Goal: Task Accomplishment & Management: Manage account settings

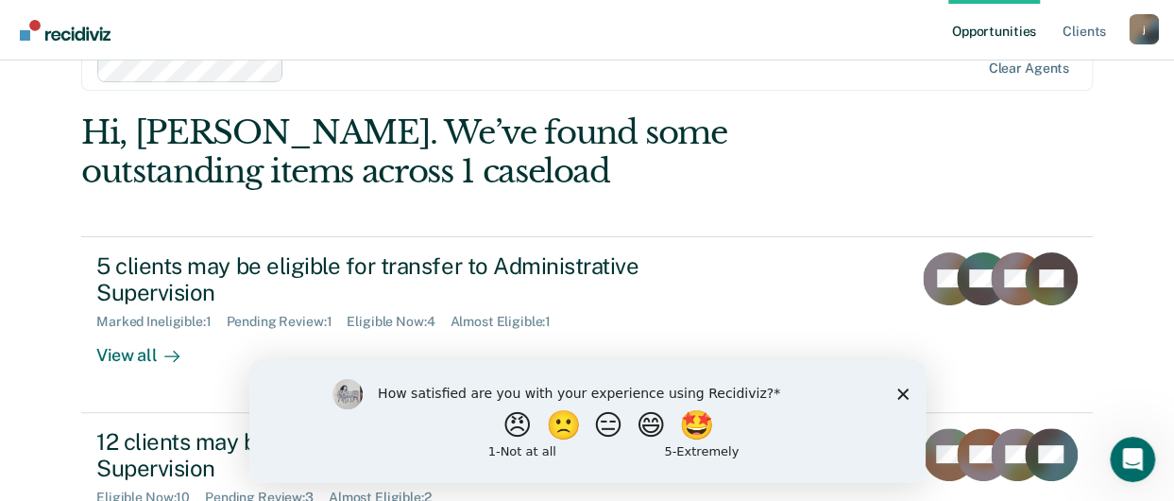
scroll to position [94, 0]
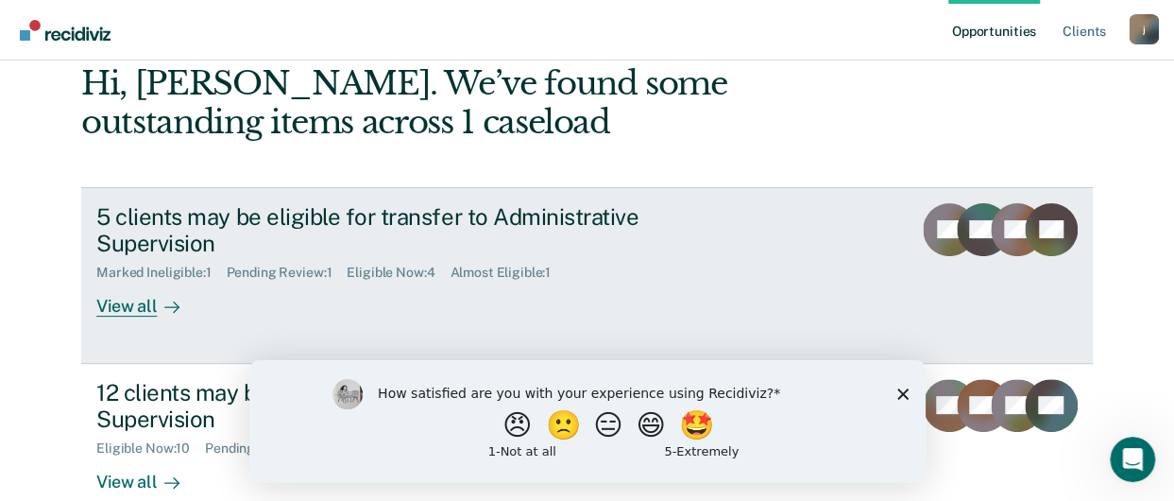
click at [147, 306] on div "View all" at bounding box center [149, 299] width 106 height 37
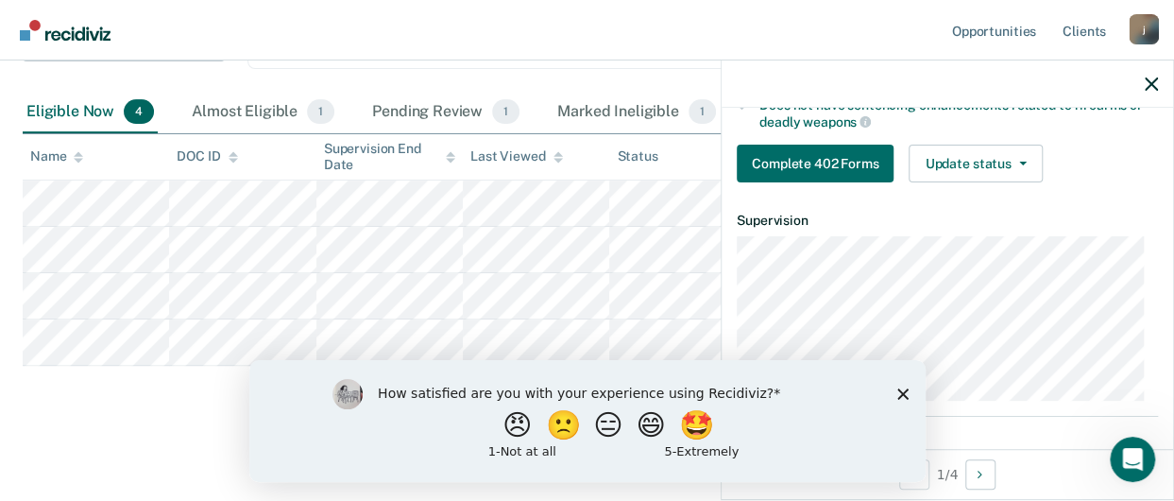
scroll to position [472, 0]
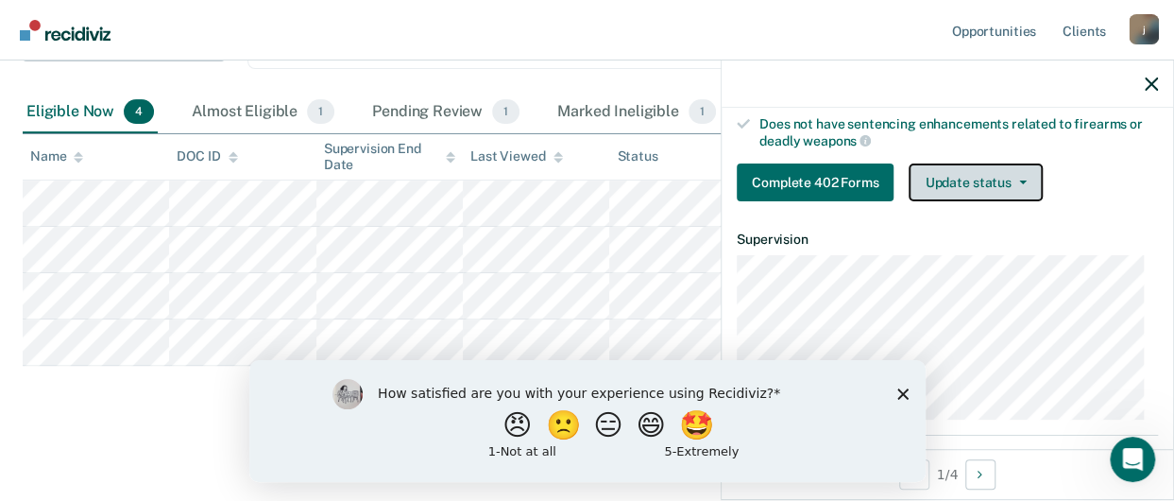
click at [1032, 169] on button "Update status" at bounding box center [975, 182] width 133 height 38
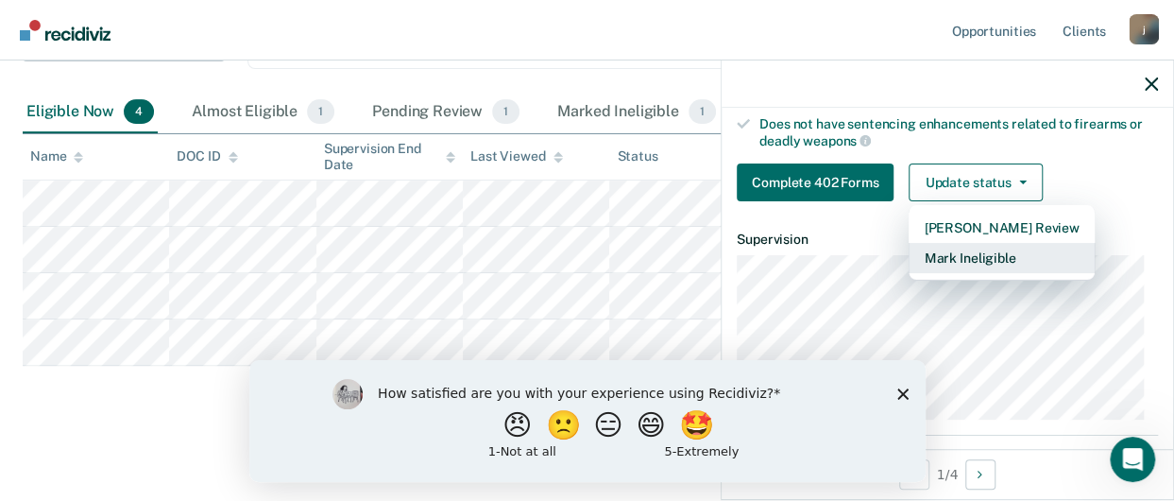
click at [982, 248] on button "Mark Ineligible" at bounding box center [1001, 258] width 185 height 30
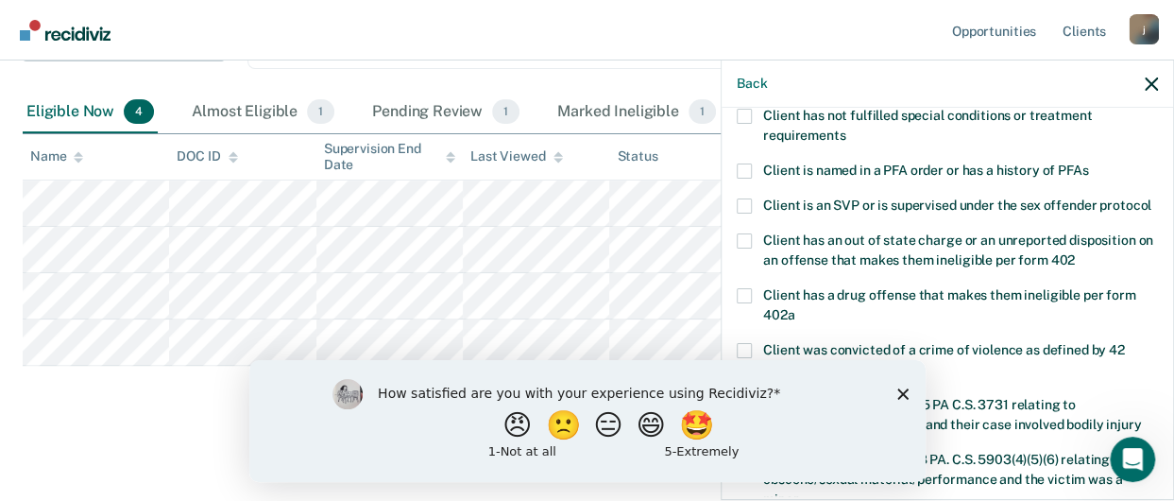
scroll to position [144, 0]
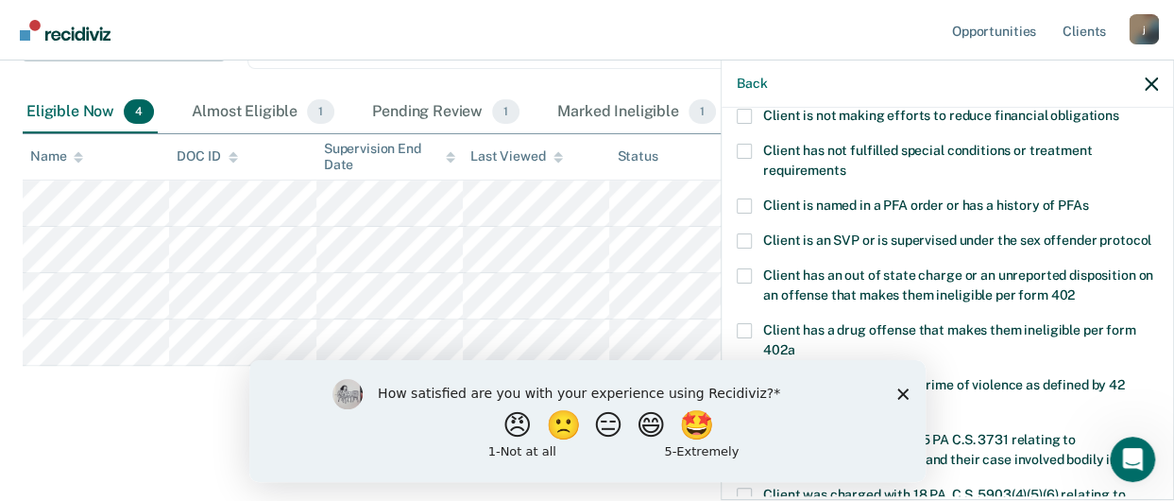
click at [904, 391] on polygon "Close survey" at bounding box center [902, 392] width 11 height 11
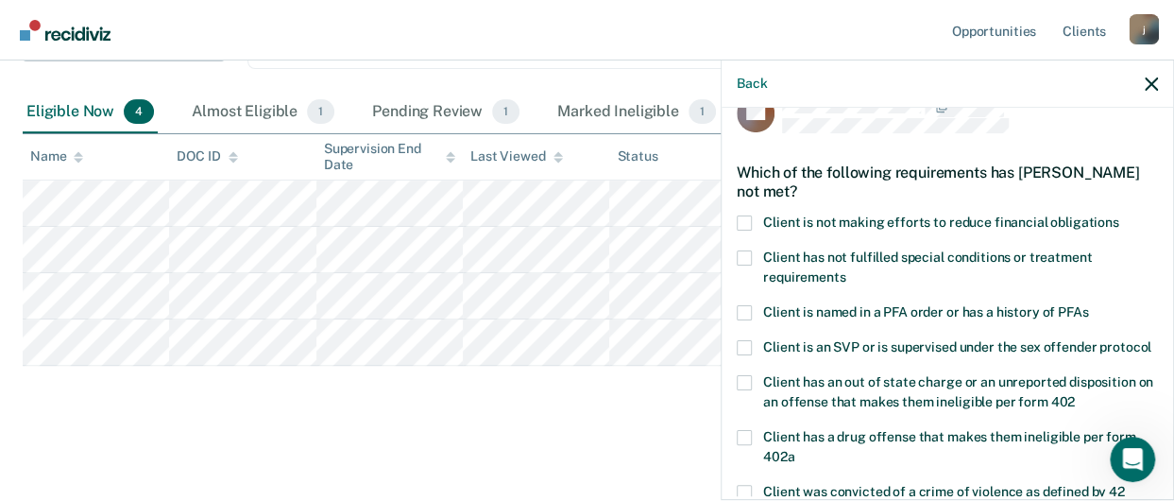
scroll to position [0, 0]
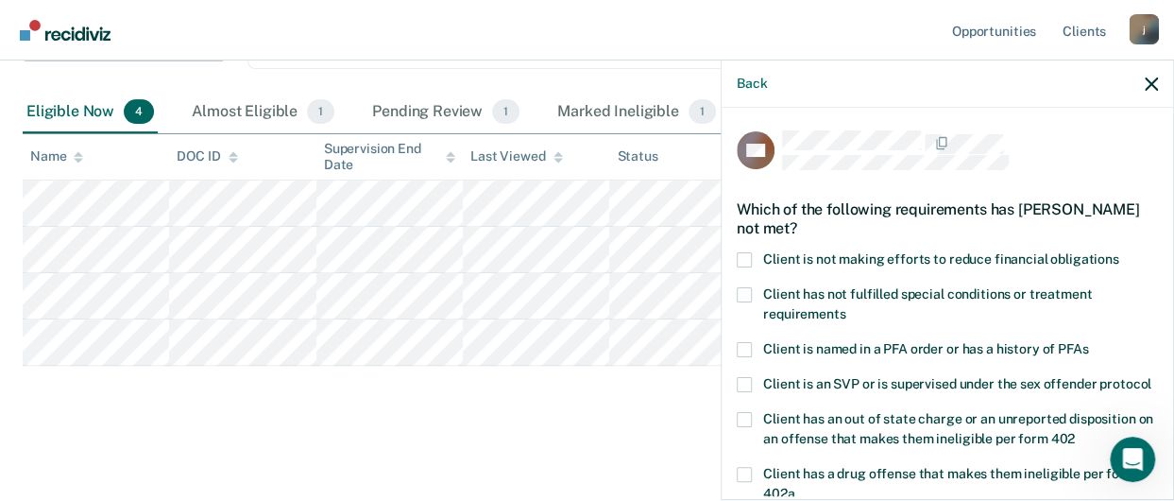
click at [745, 256] on span at bounding box center [744, 259] width 15 height 15
click at [1120, 252] on input "Client is not making efforts to reduce financial obligations" at bounding box center [1120, 252] width 0 height 0
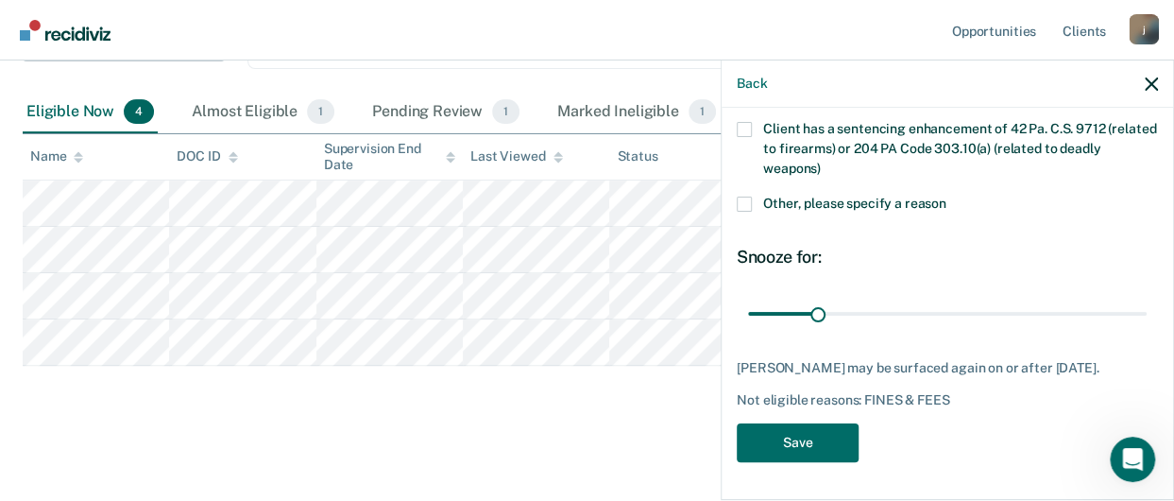
scroll to position [616, 0]
click at [818, 451] on button "Save" at bounding box center [798, 442] width 122 height 39
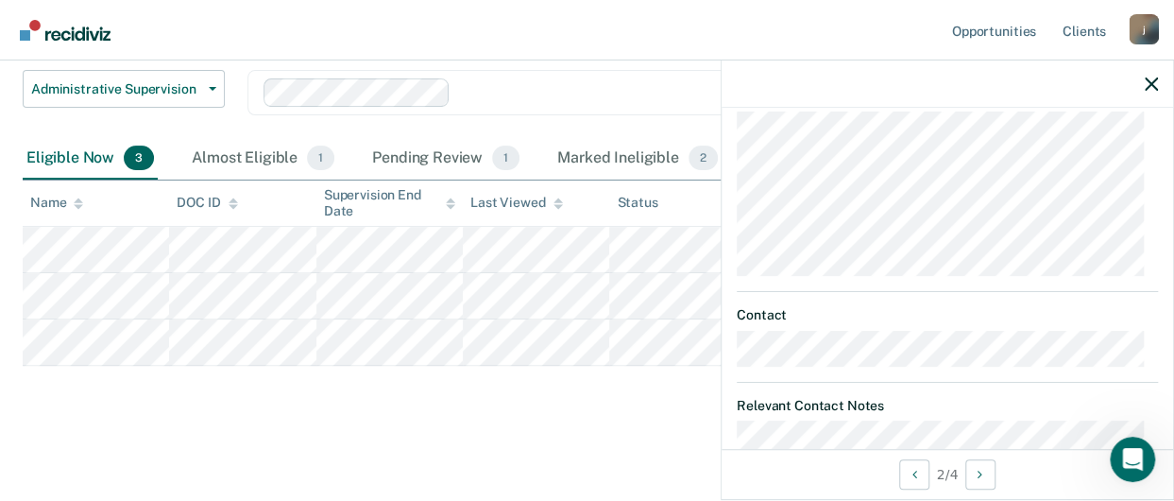
scroll to position [476, 0]
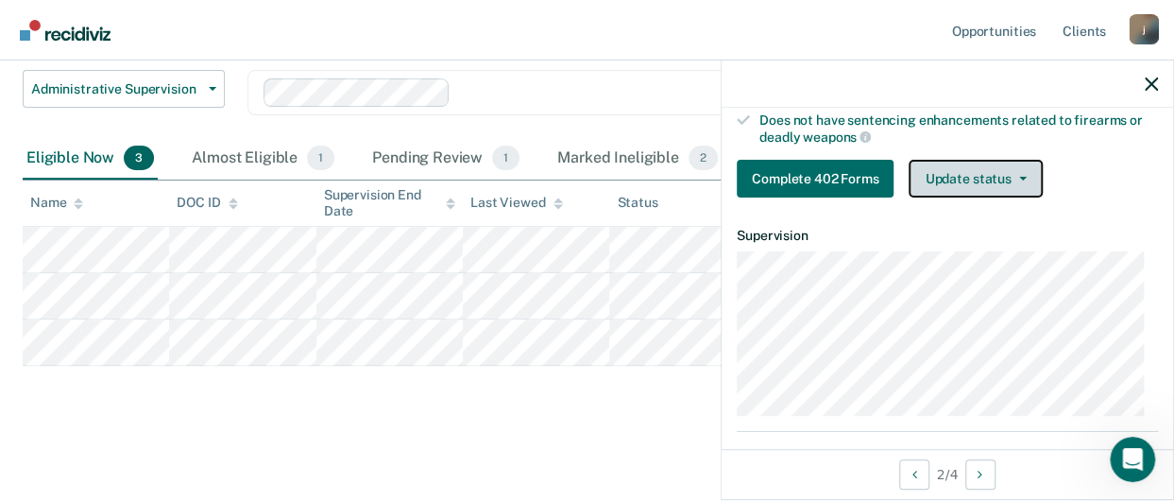
click at [1002, 164] on button "Update status" at bounding box center [975, 179] width 133 height 38
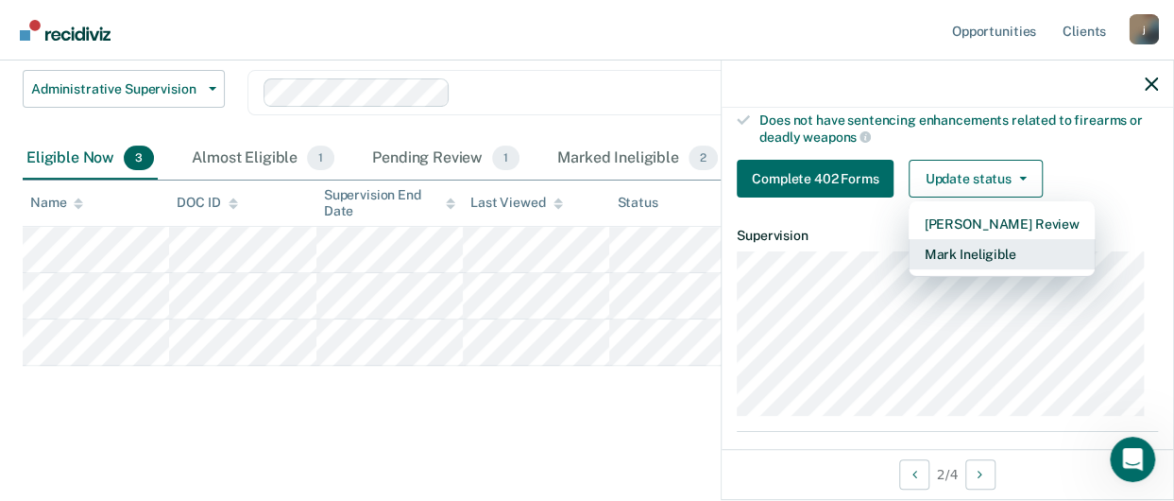
click at [958, 250] on button "Mark Ineligible" at bounding box center [1001, 254] width 185 height 30
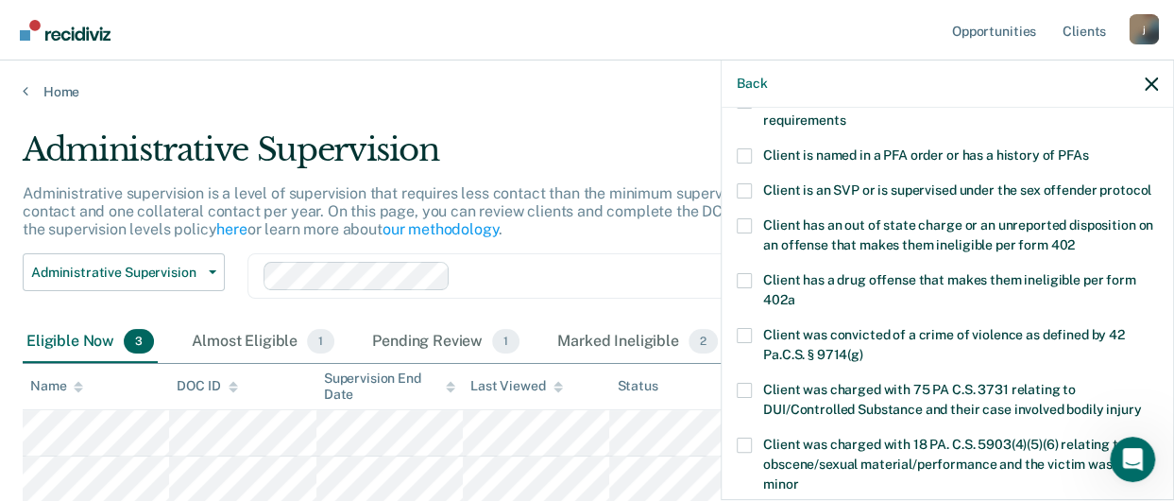
scroll to position [0, 0]
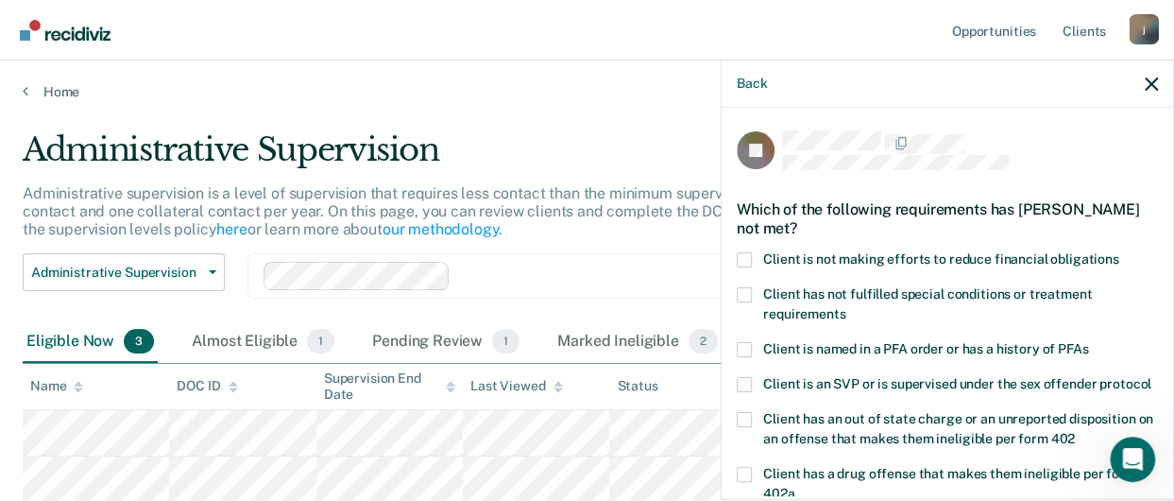
click at [746, 263] on span at bounding box center [744, 259] width 15 height 15
click at [1120, 252] on input "Client is not making efforts to reduce financial obligations" at bounding box center [1120, 252] width 0 height 0
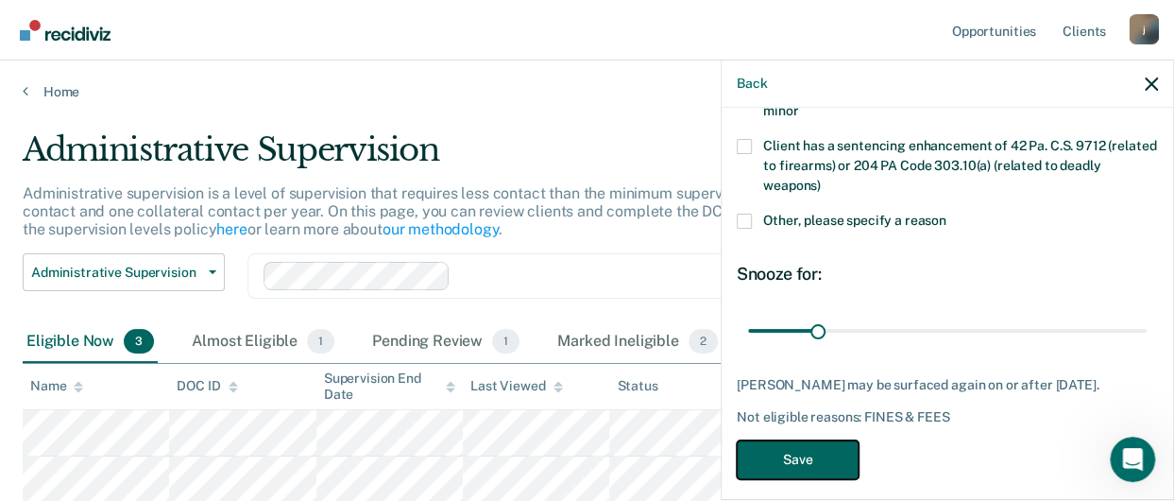
click at [792, 470] on button "Save" at bounding box center [798, 459] width 122 height 39
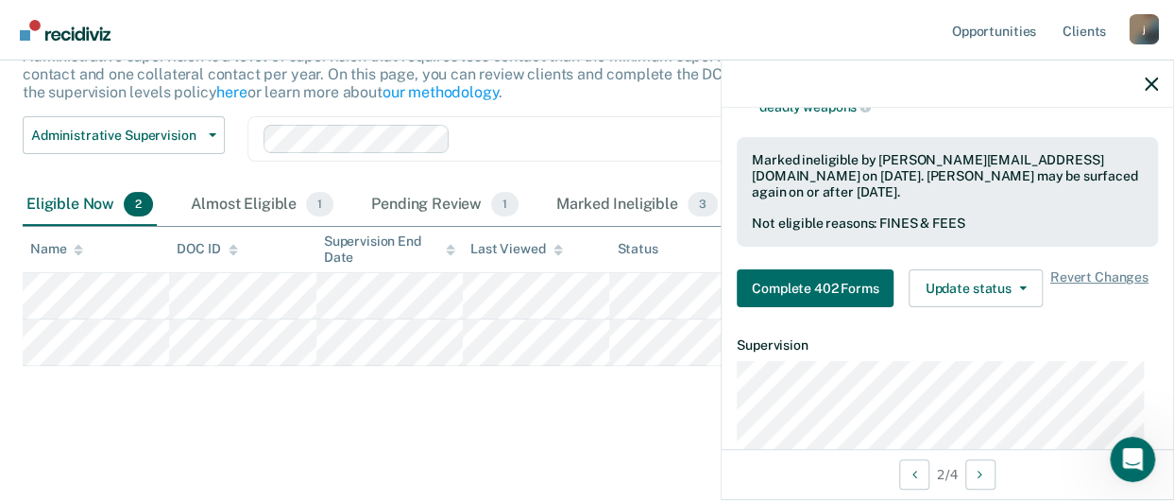
scroll to position [472, 0]
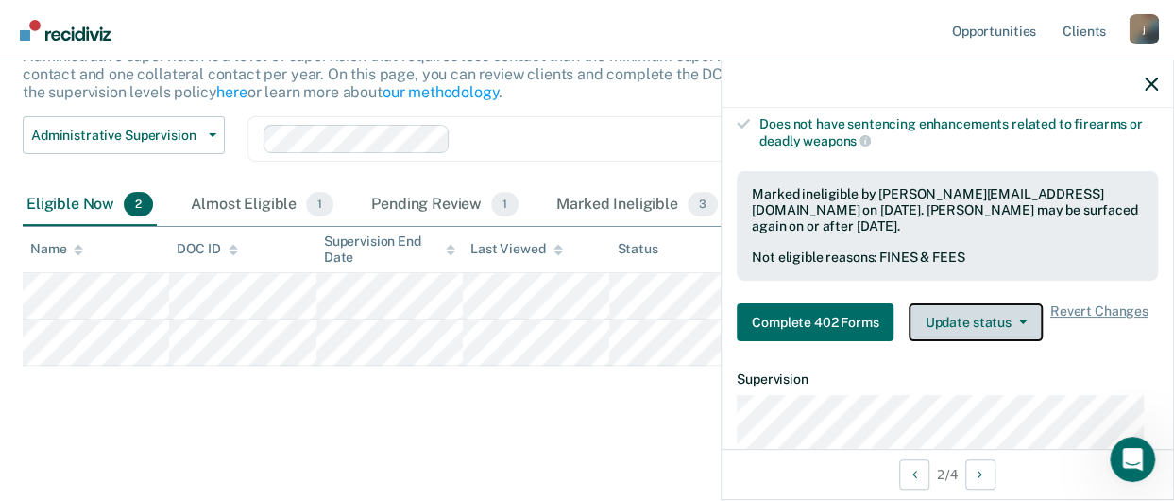
click at [1016, 303] on button "Update status" at bounding box center [975, 322] width 133 height 38
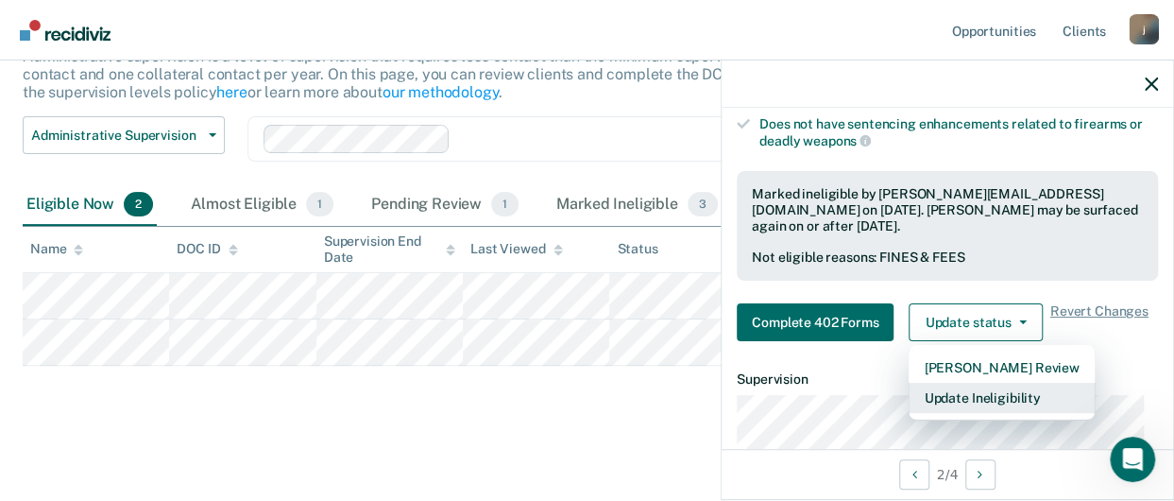
click at [942, 388] on button "Update Ineligibility" at bounding box center [1001, 398] width 185 height 30
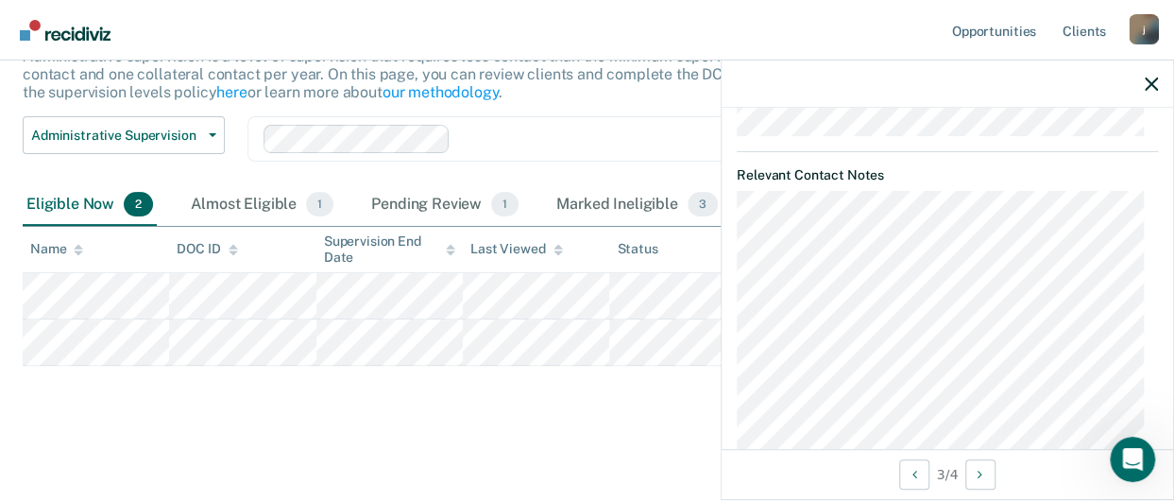
scroll to position [829, 0]
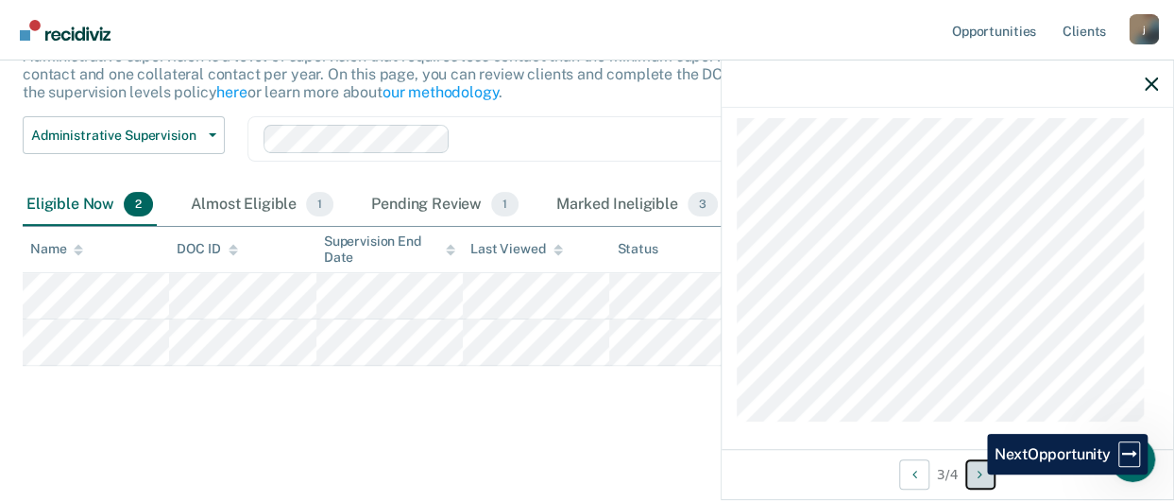
click at [973, 474] on button "Next Opportunity" at bounding box center [981, 474] width 30 height 30
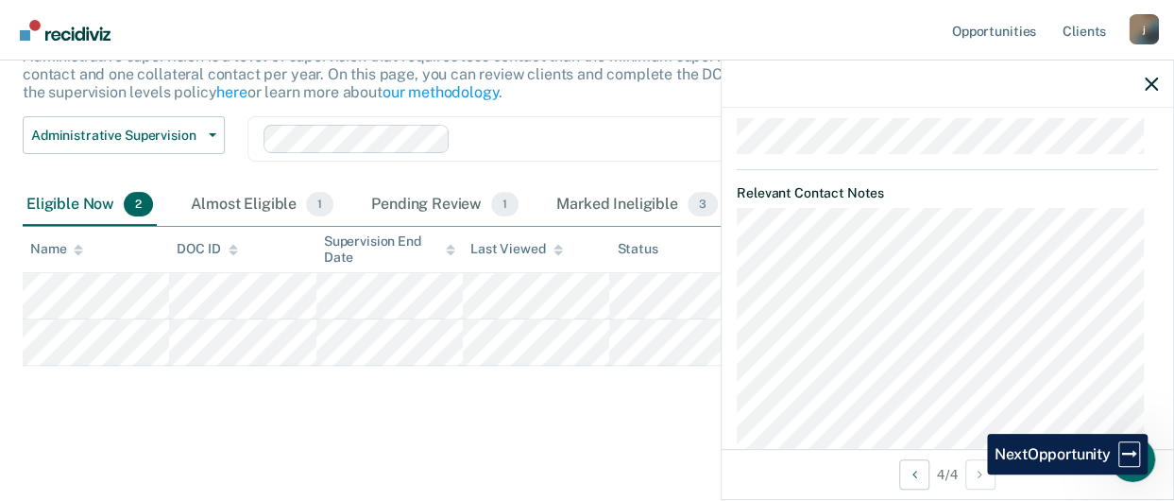
scroll to position [918, 0]
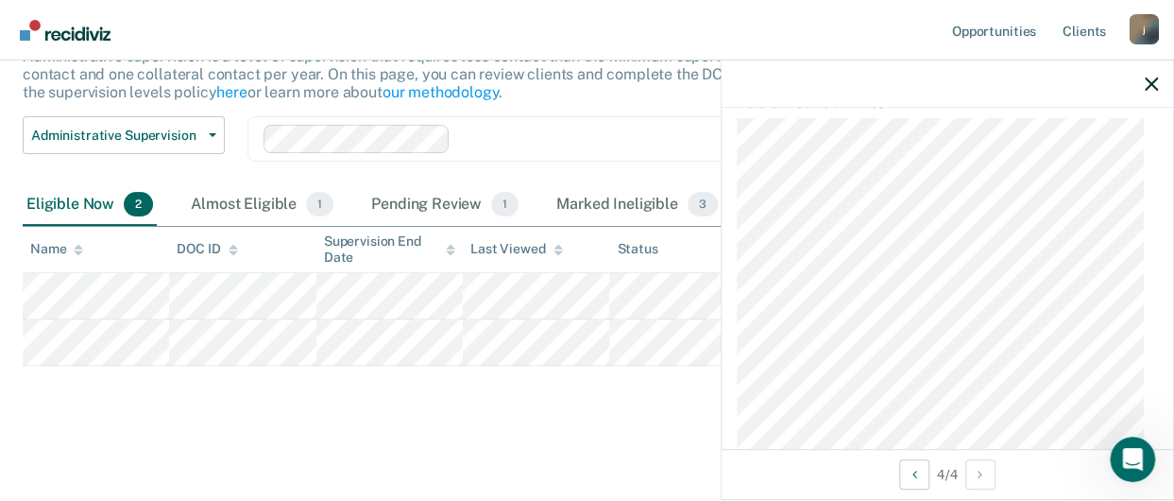
click at [934, 487] on div "4 / 4" at bounding box center [948, 474] width 452 height 50
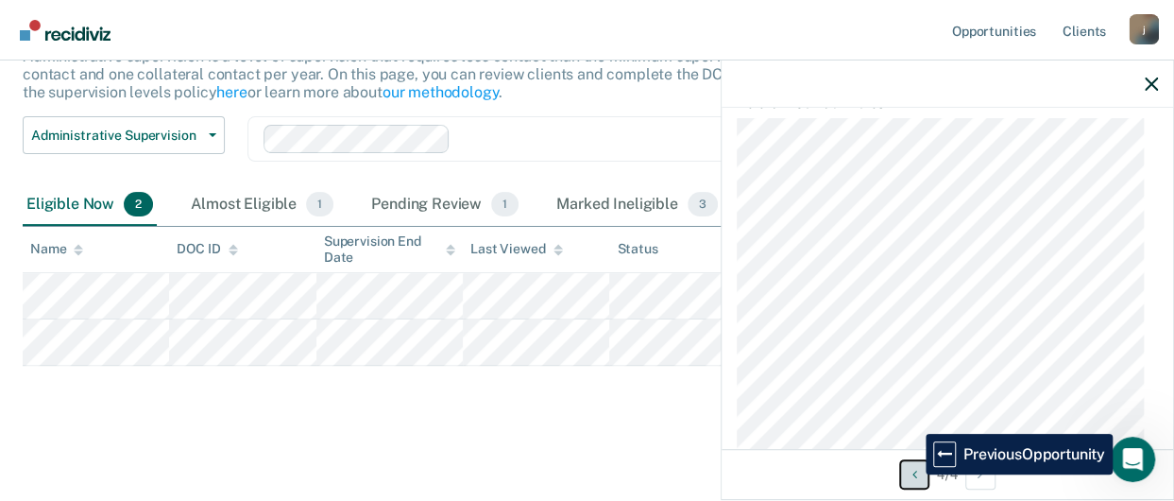
click at [913, 474] on icon "Previous Opportunity" at bounding box center [915, 474] width 5 height 13
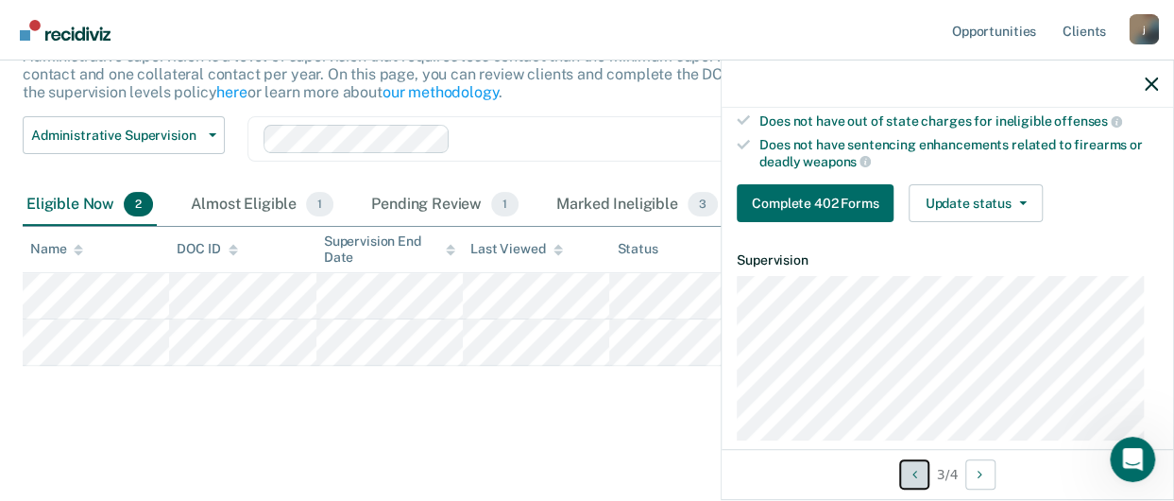
scroll to position [356, 0]
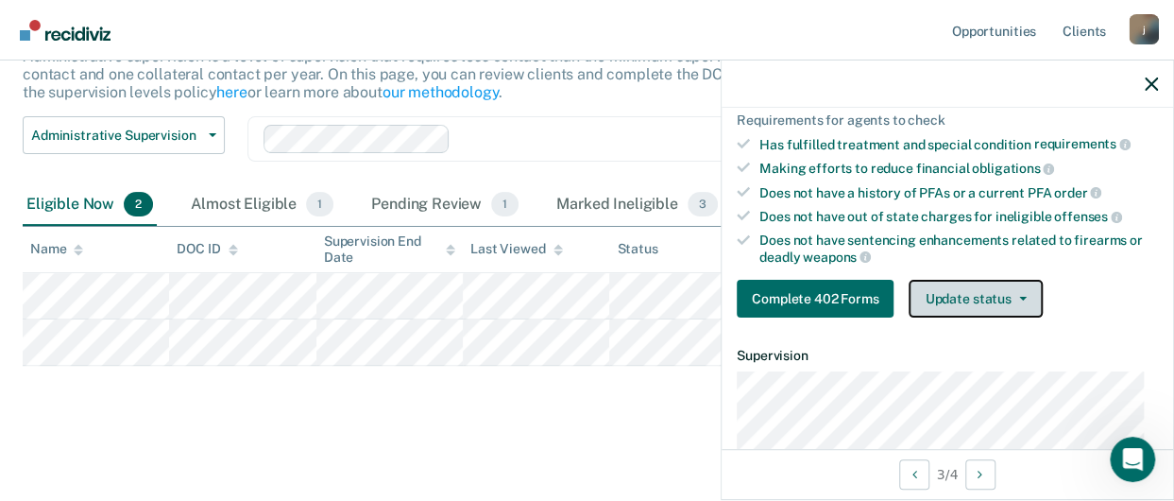
click at [969, 296] on button "Update status" at bounding box center [975, 299] width 133 height 38
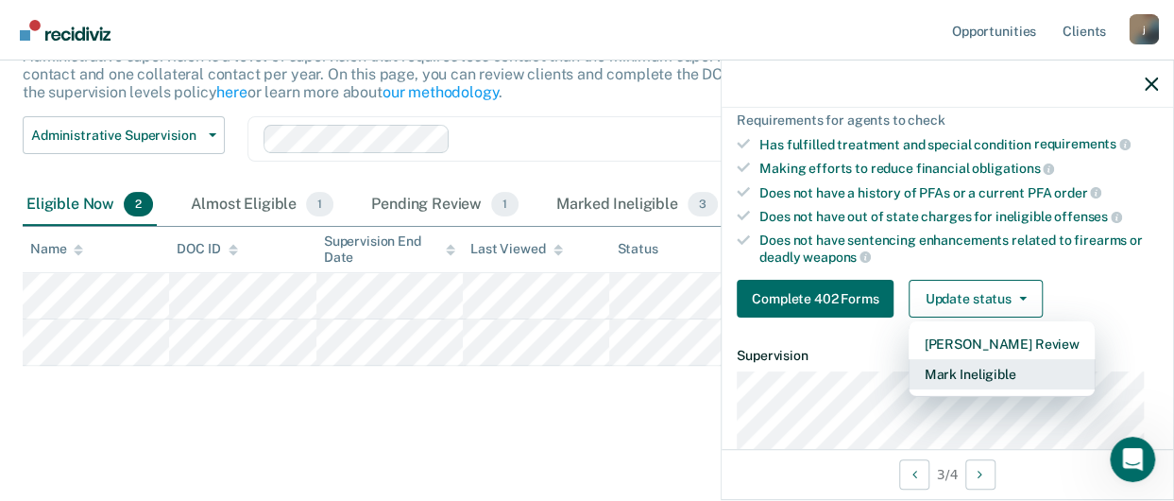
click at [959, 368] on button "Mark Ineligible" at bounding box center [1001, 374] width 185 height 30
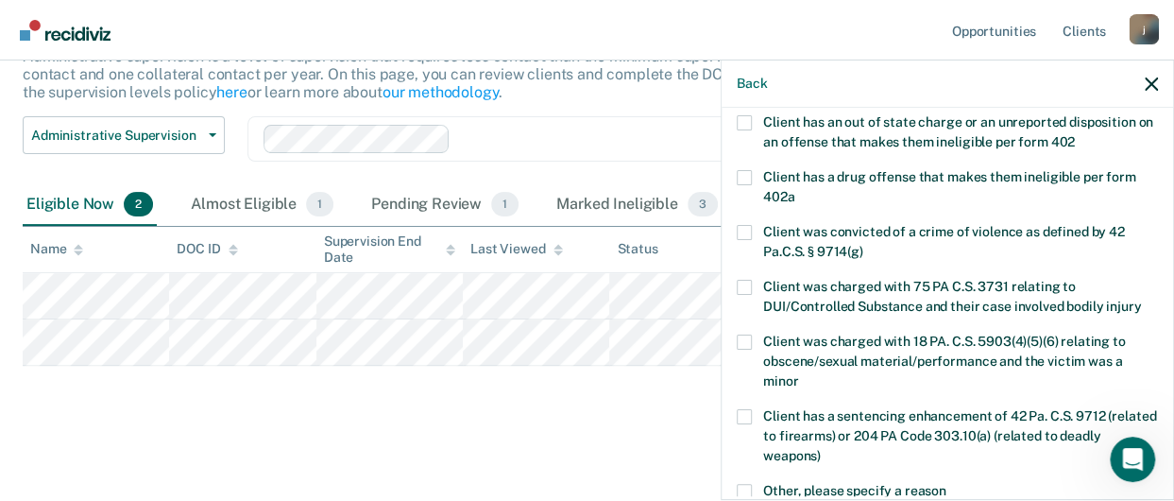
scroll to position [262, 0]
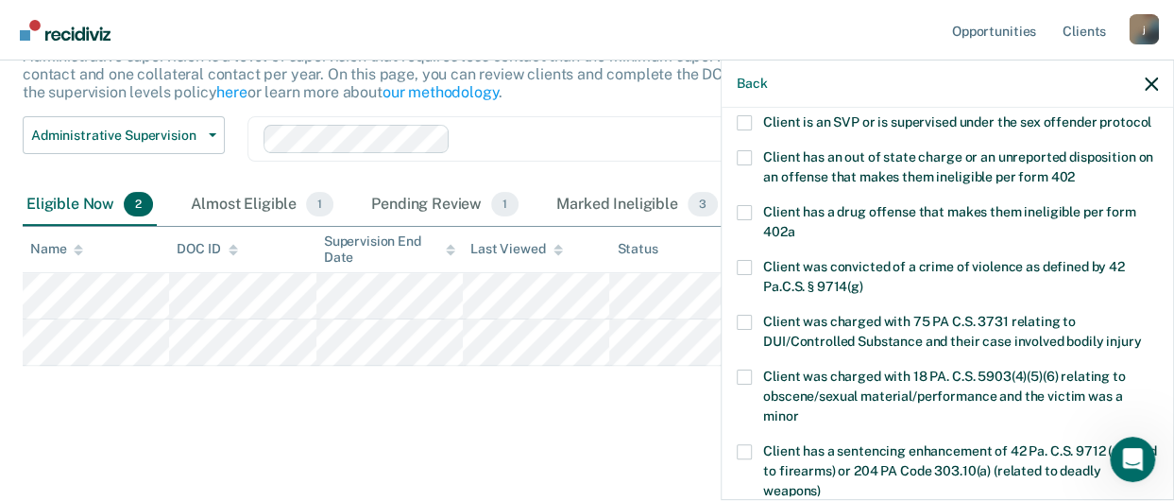
click at [755, 237] on label "Client has a drug offense that makes them ineligible per form 402a" at bounding box center [947, 225] width 421 height 40
click at [795, 225] on input "Client has a drug offense that makes them ineligible per form 402a" at bounding box center [795, 225] width 0 height 0
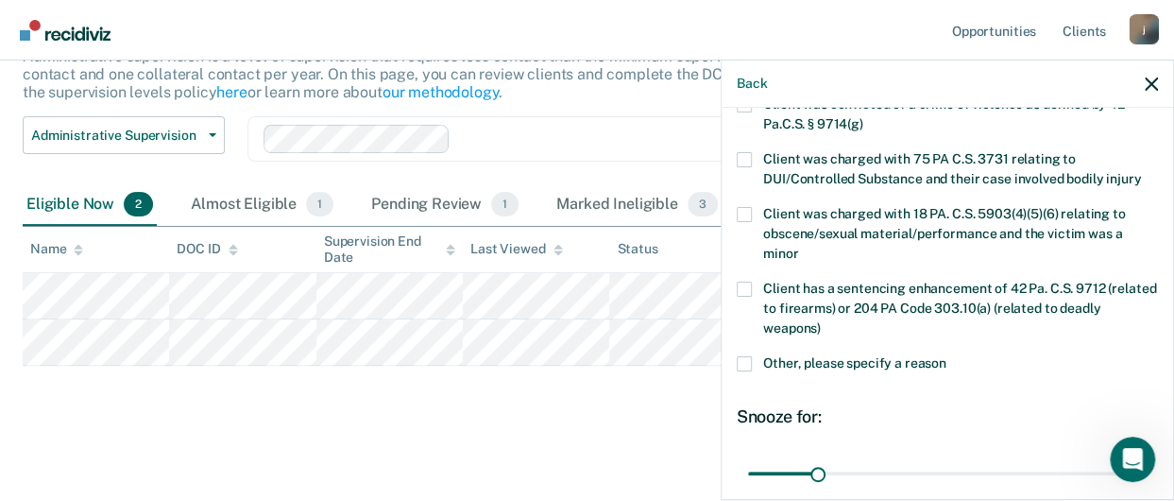
scroll to position [616, 0]
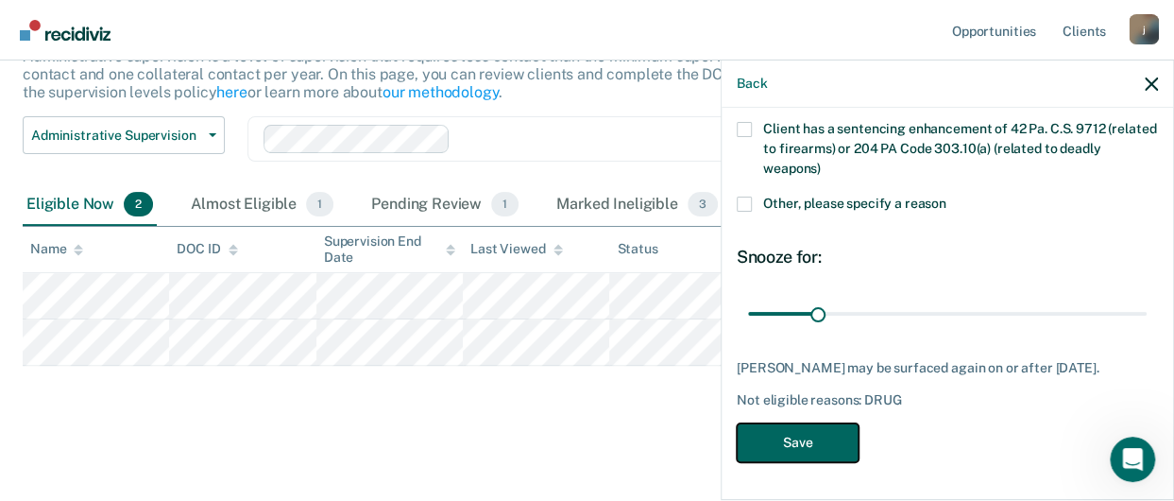
click at [835, 449] on button "Save" at bounding box center [798, 442] width 122 height 39
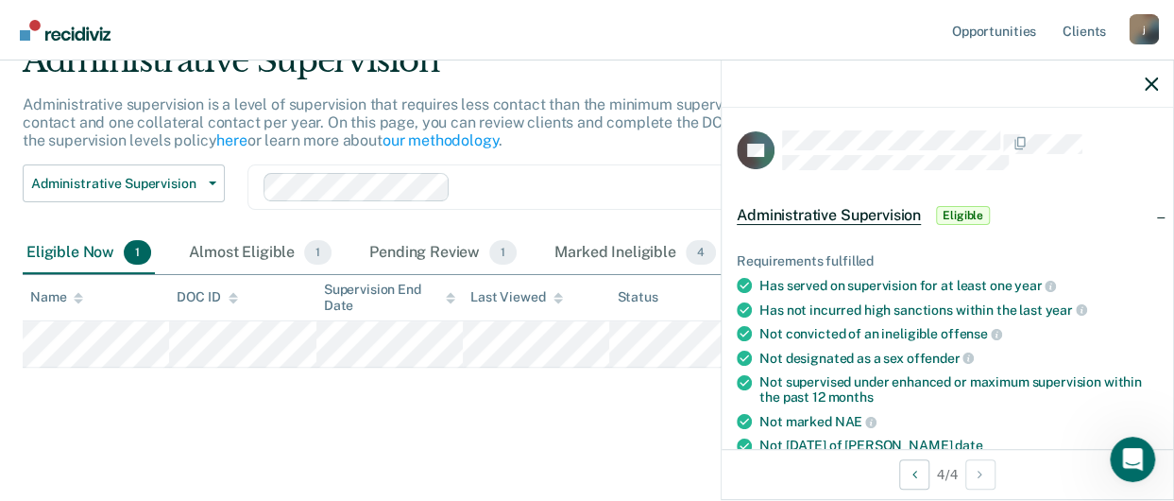
scroll to position [91, 0]
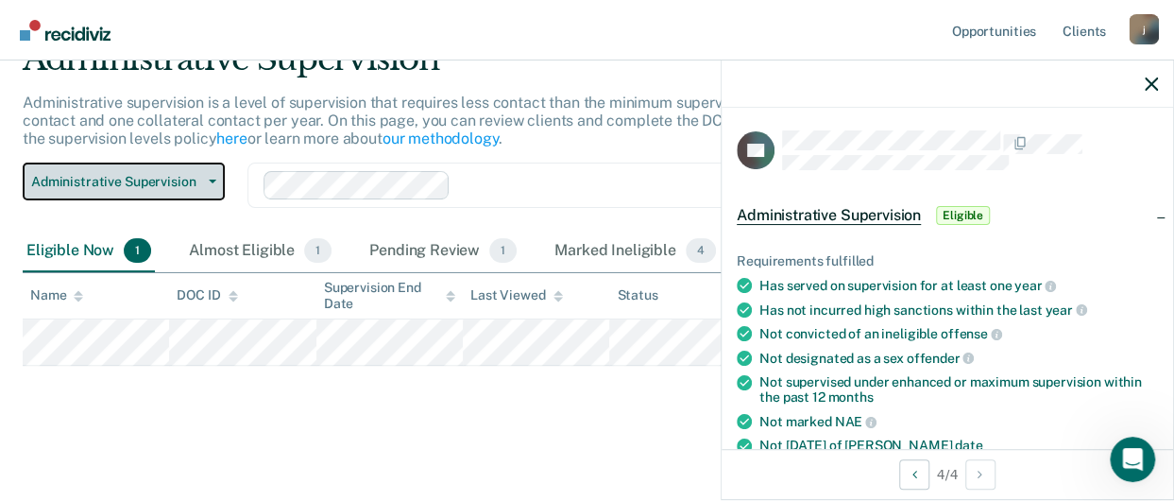
click at [202, 180] on span "button" at bounding box center [208, 182] width 15 height 4
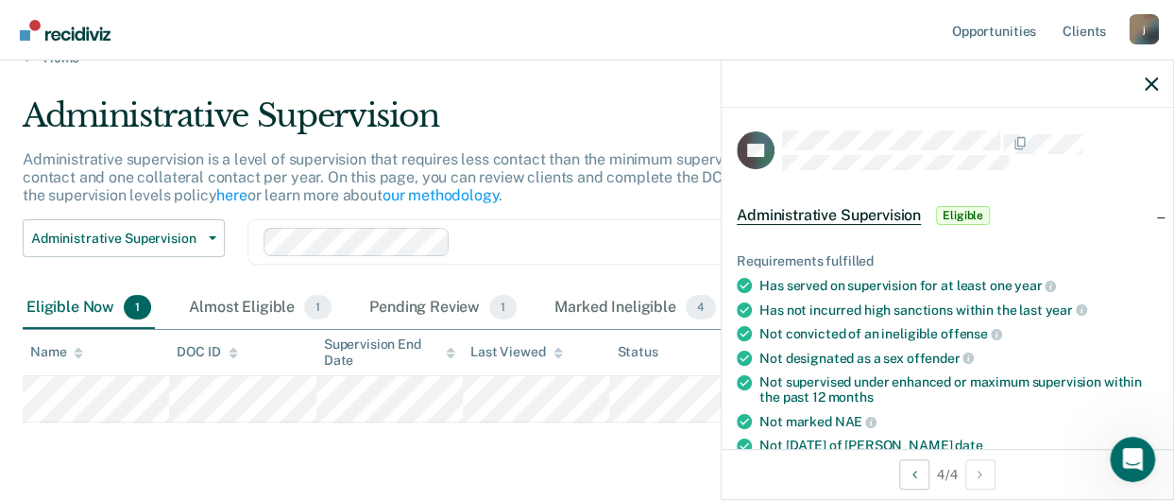
scroll to position [0, 0]
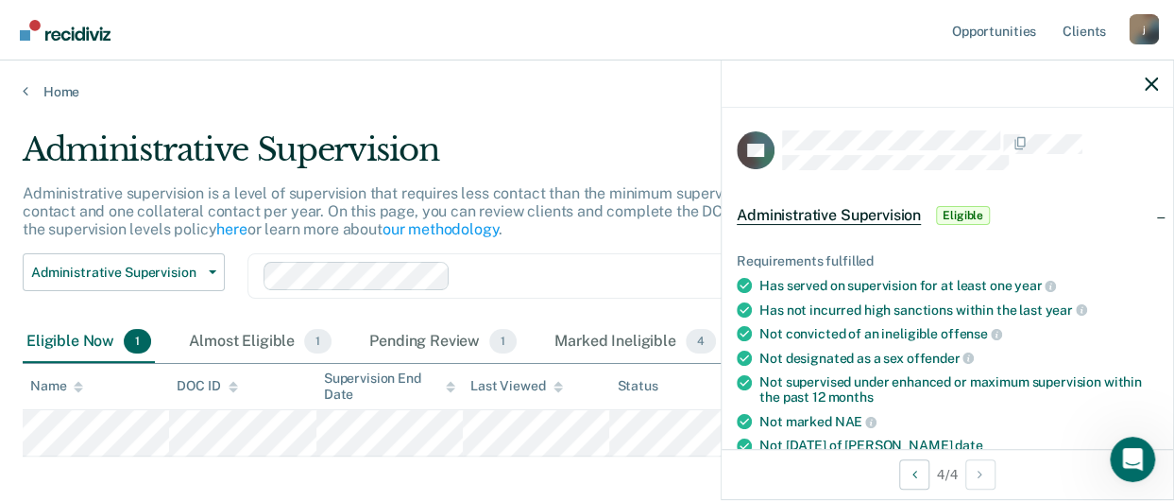
click at [1013, 245] on div "Requirements fulfilled Has served on supervision for at least one year Has not …" at bounding box center [948, 456] width 452 height 466
click at [591, 456] on div "Administrative Supervision Administrative supervision is a level of supervision…" at bounding box center [587, 320] width 1129 height 381
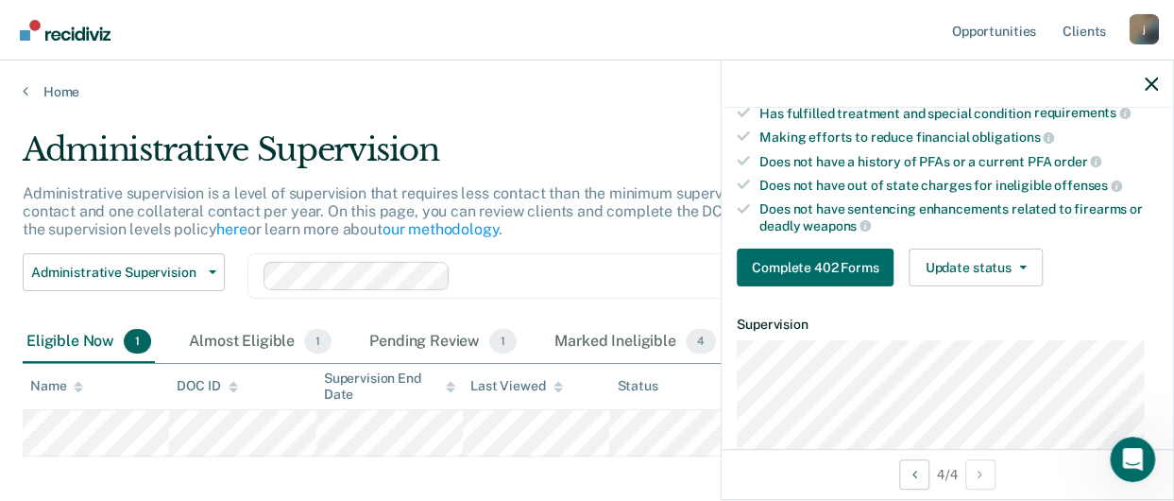
scroll to position [378, 0]
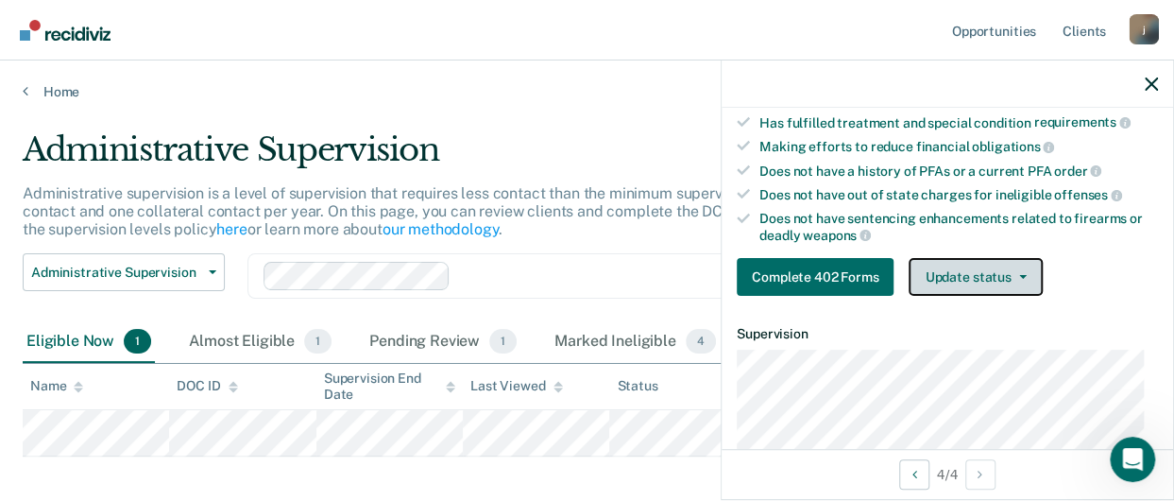
click at [979, 265] on button "Update status" at bounding box center [975, 277] width 133 height 38
click at [843, 338] on dl "Supervision" at bounding box center [947, 420] width 421 height 188
click at [1045, 258] on div "Complete 402 Forms Update status Mark Pending Review Mark Ineligible" at bounding box center [947, 277] width 421 height 38
click at [1037, 262] on button "Update status" at bounding box center [975, 277] width 133 height 38
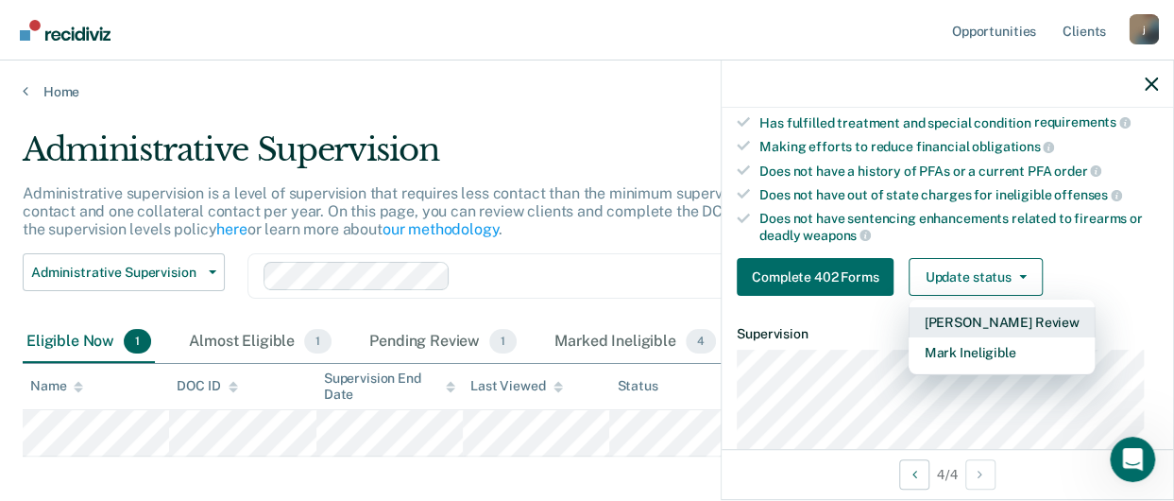
click at [962, 320] on button "[PERSON_NAME] Review" at bounding box center [1001, 322] width 185 height 30
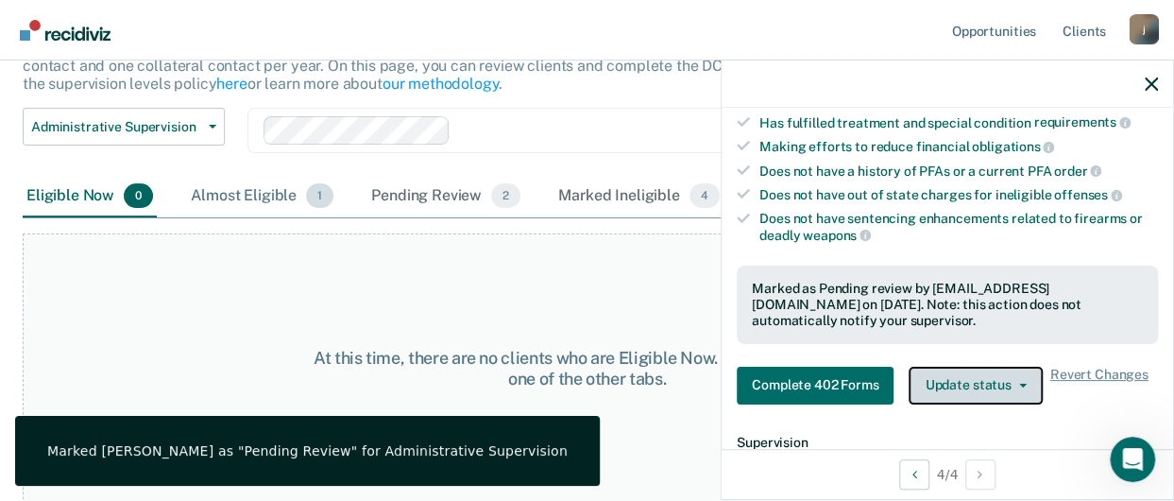
scroll to position [0, 0]
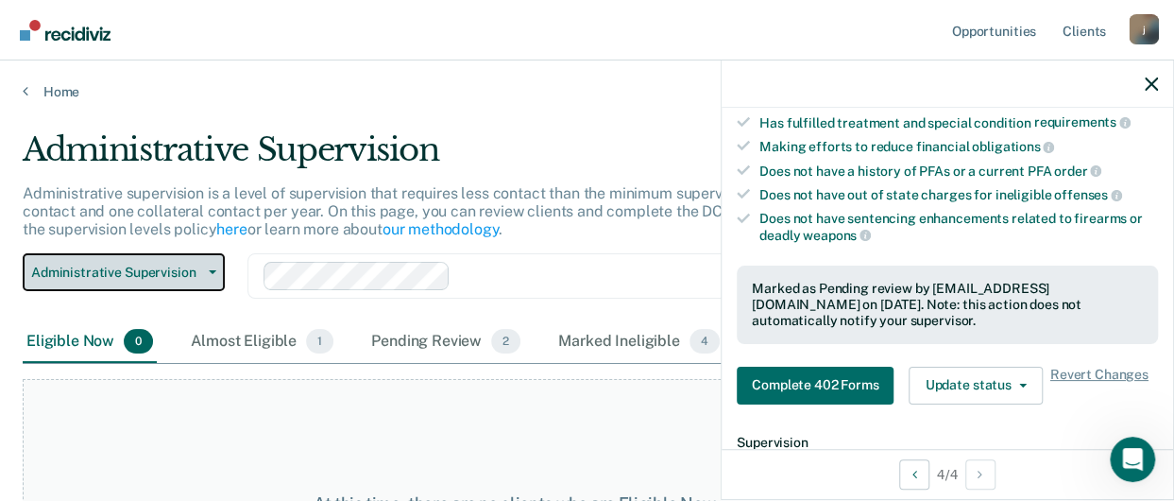
click at [202, 281] on button "Administrative Supervision" at bounding box center [124, 272] width 202 height 38
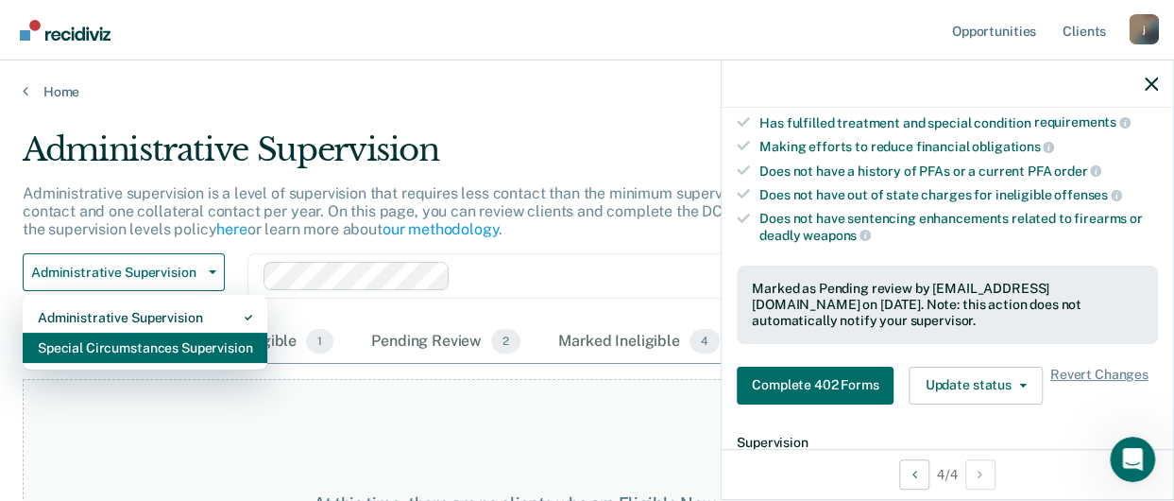
click at [126, 341] on div "Special Circumstances Supervision" at bounding box center [145, 348] width 214 height 30
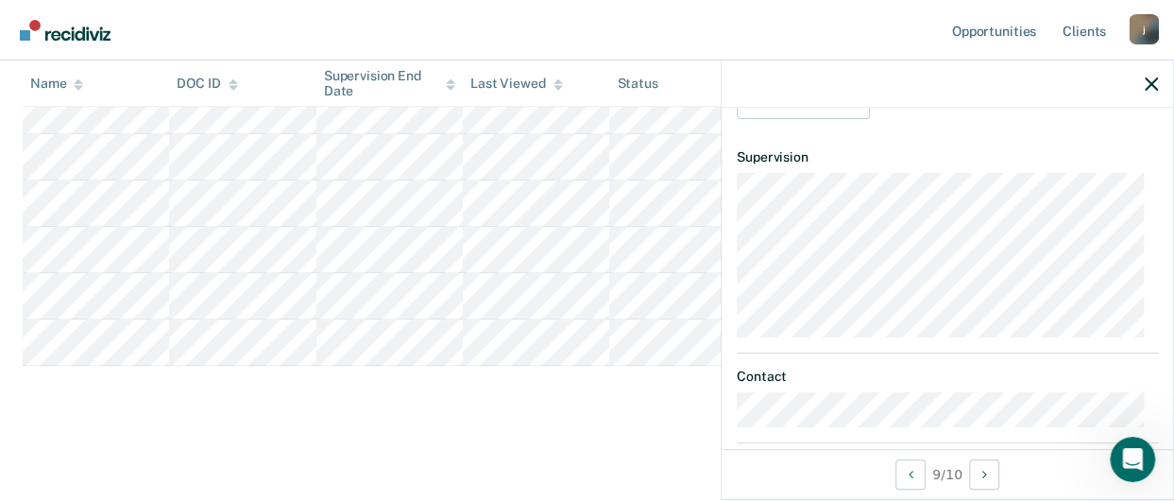
scroll to position [283, 0]
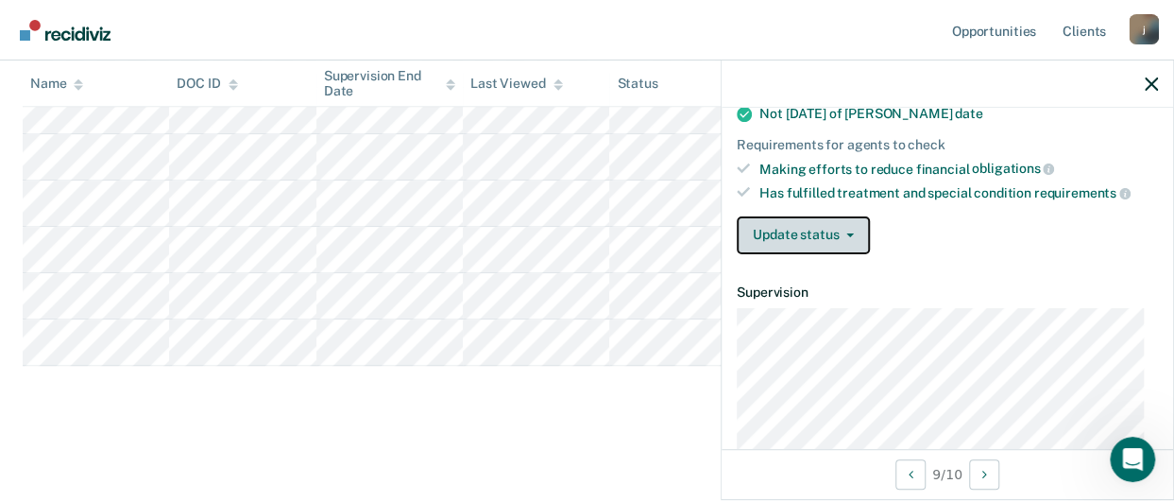
click at [859, 220] on button "Update status" at bounding box center [803, 235] width 133 height 38
click at [1054, 216] on div "Update status [PERSON_NAME] Review Mark Ineligible" at bounding box center [947, 235] width 421 height 38
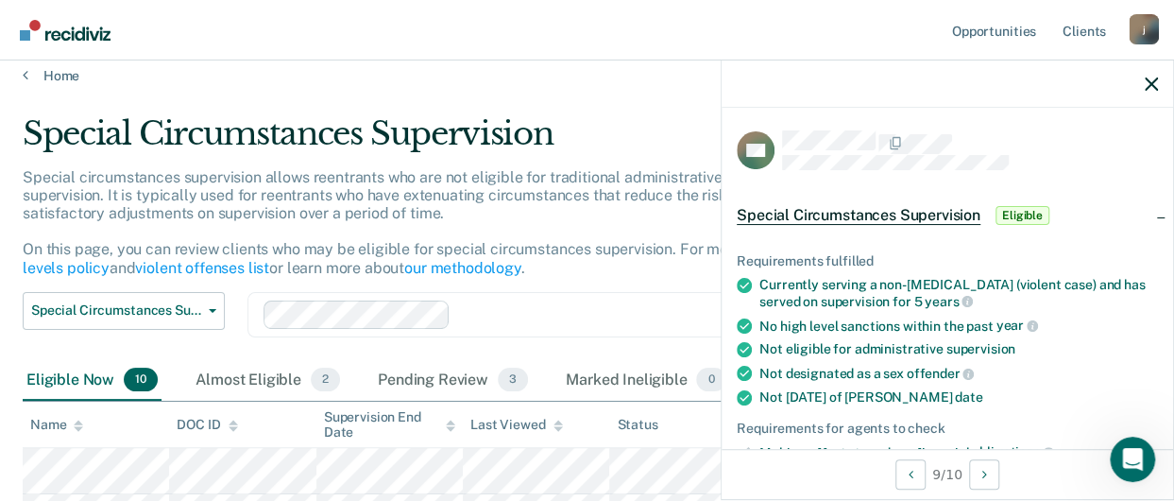
scroll to position [0, 0]
